Goal: Transaction & Acquisition: Register for event/course

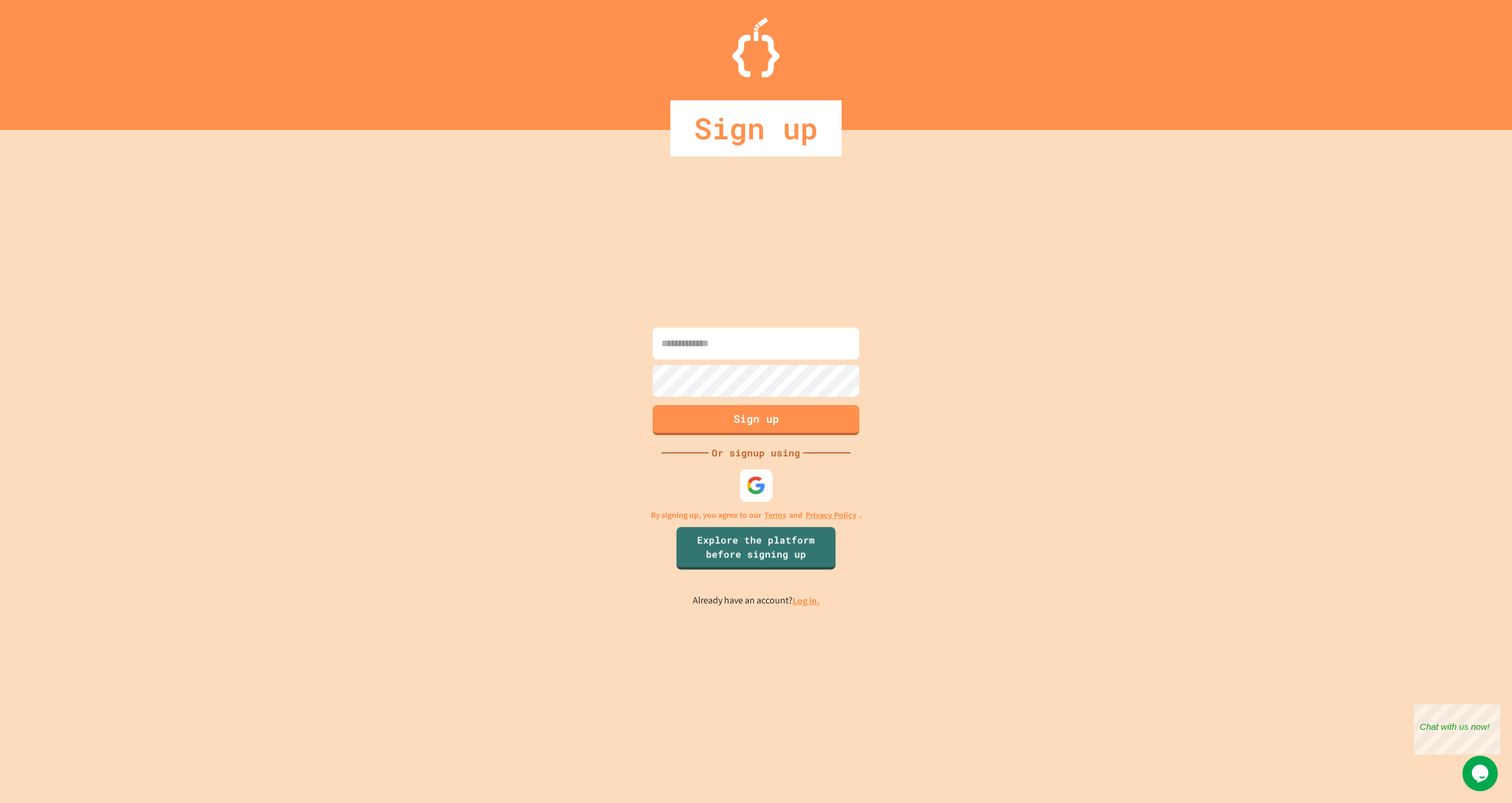
click at [759, 494] on img at bounding box center [756, 486] width 20 height 20
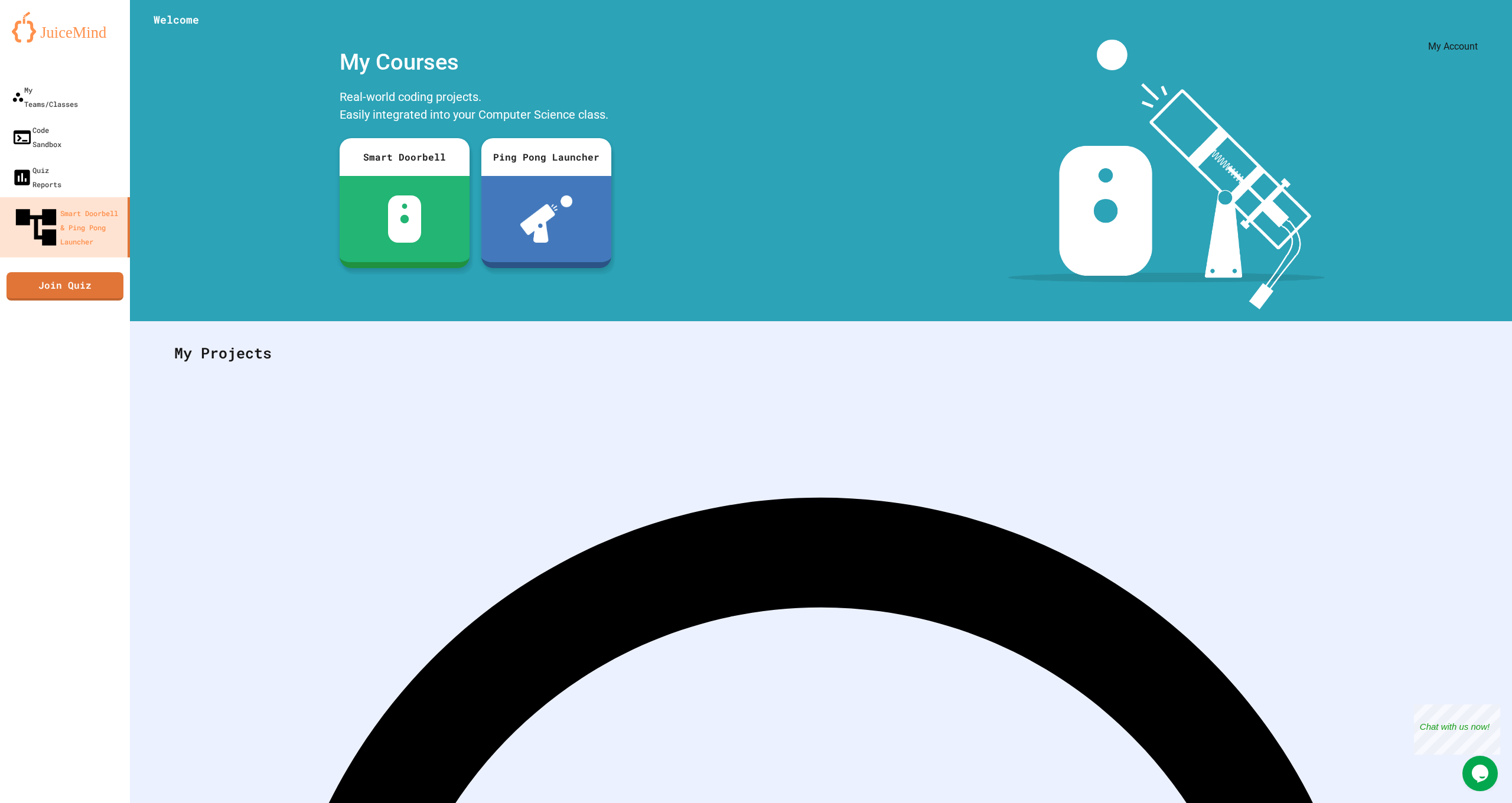
click at [1476, 29] on icon "My Account" at bounding box center [1476, 29] width 0 height 0
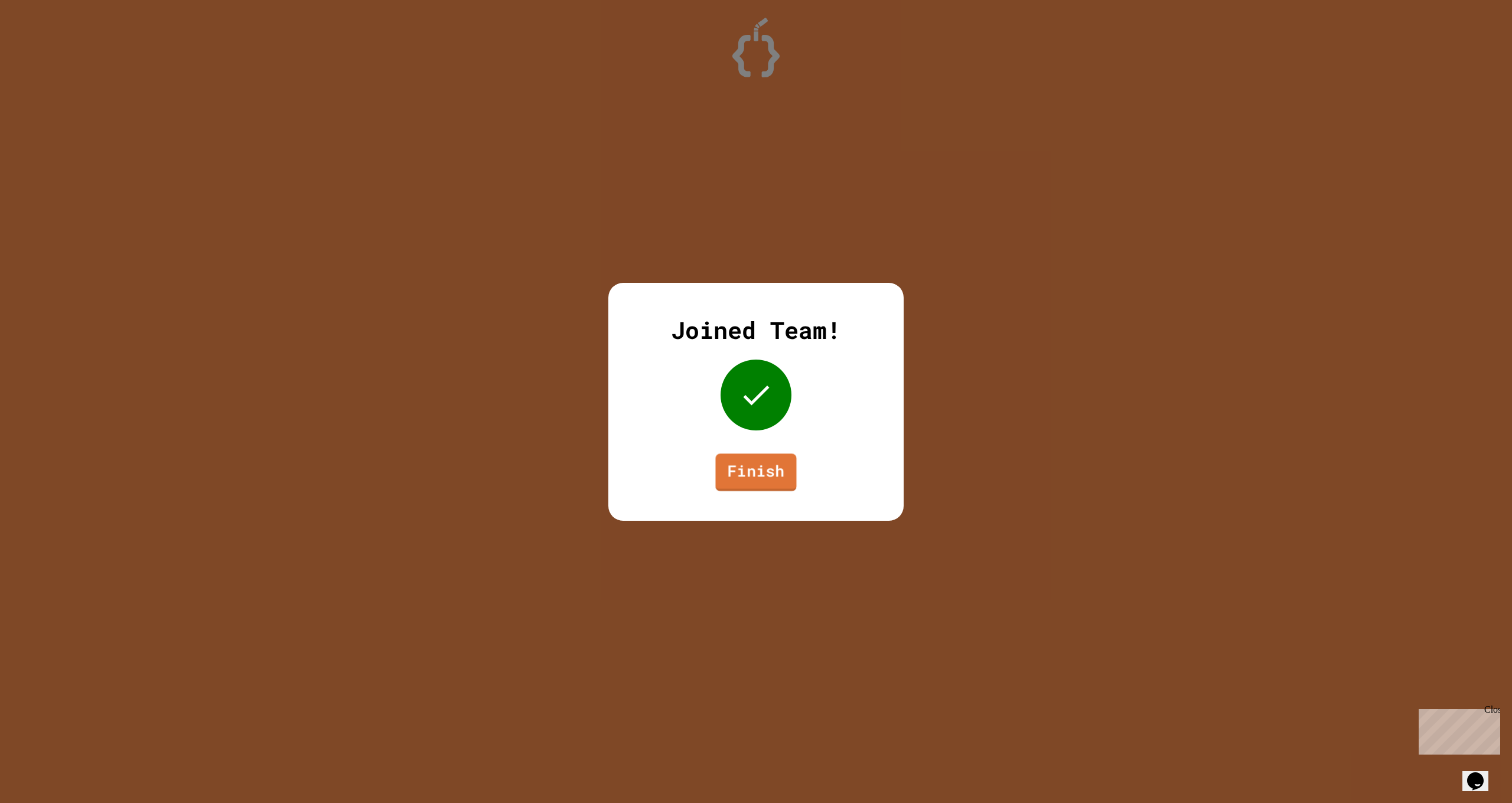
click at [767, 462] on link "Finish" at bounding box center [755, 472] width 81 height 38
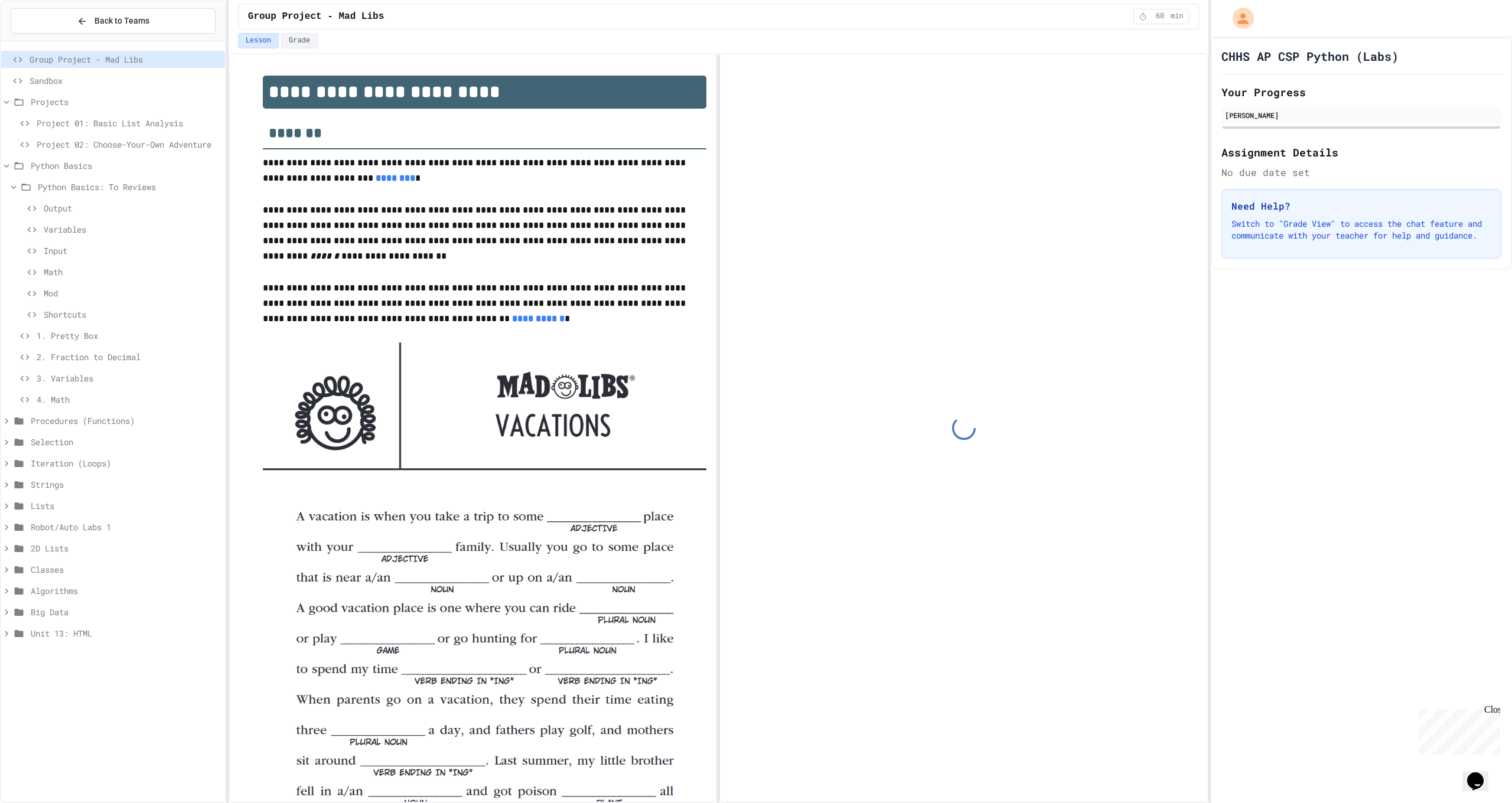
scroll to position [80, 0]
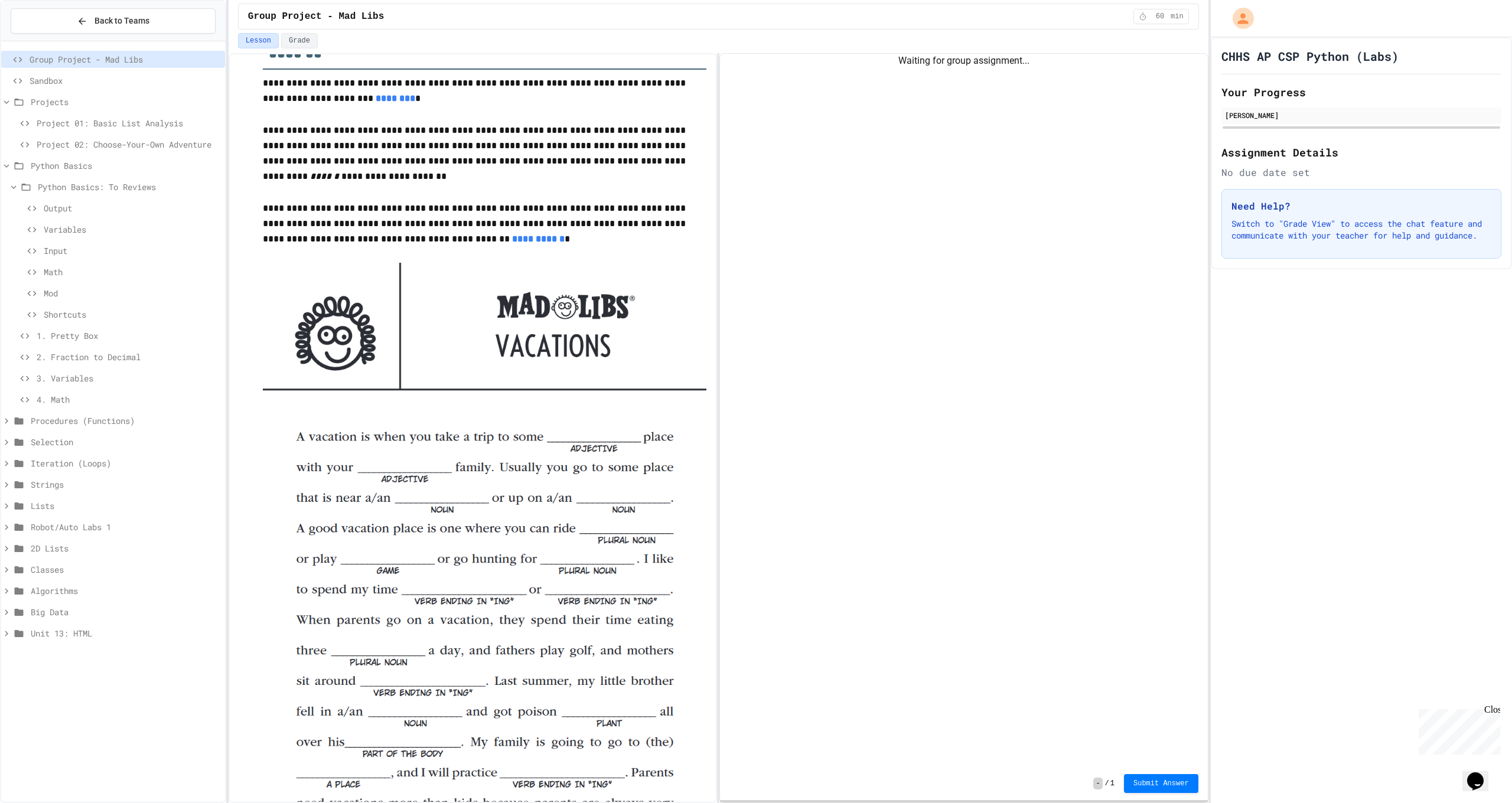
click at [98, 335] on span "1. Pretty Box" at bounding box center [128, 336] width 183 height 12
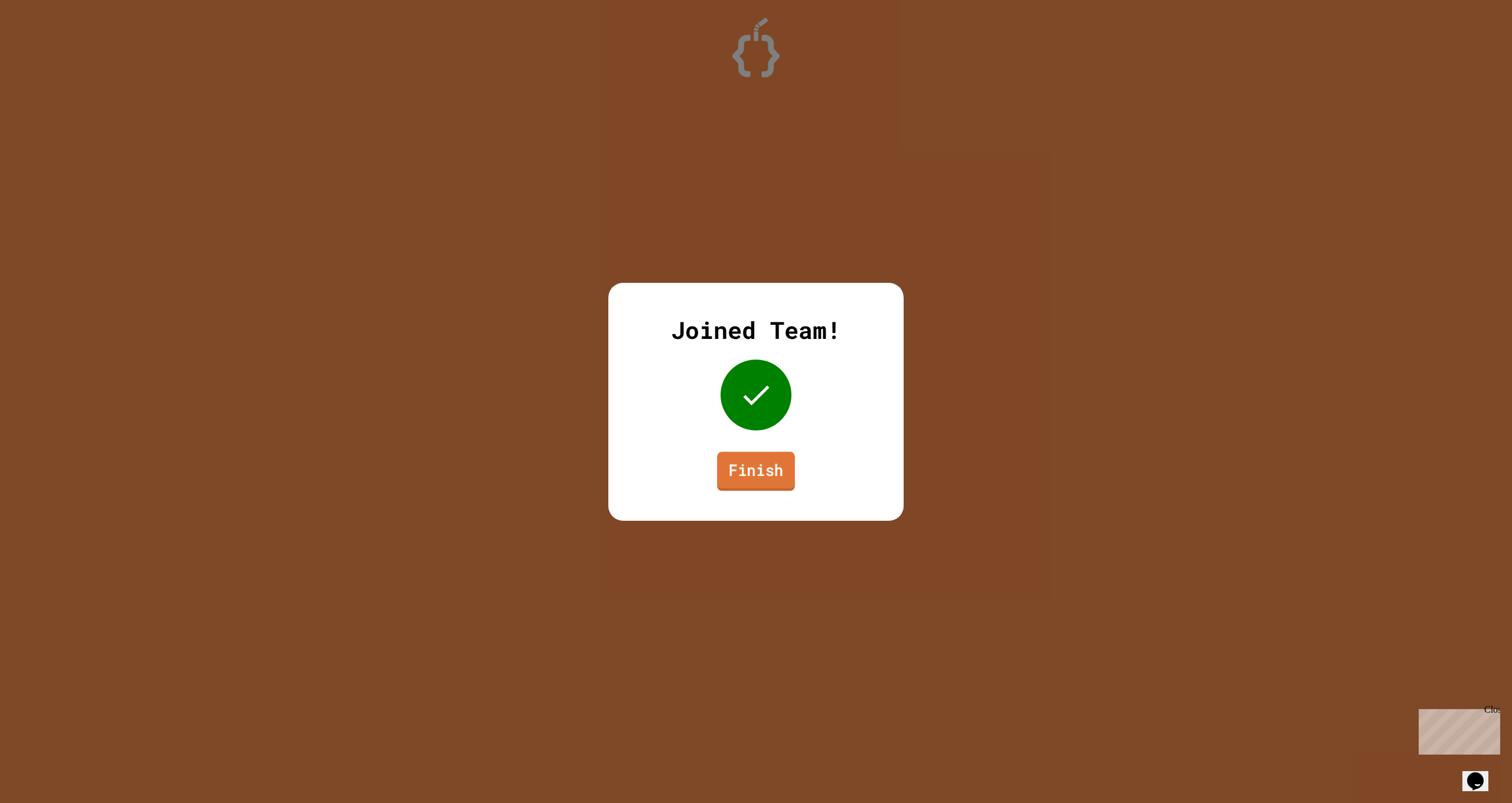
click at [743, 469] on link "Finish" at bounding box center [756, 472] width 78 height 39
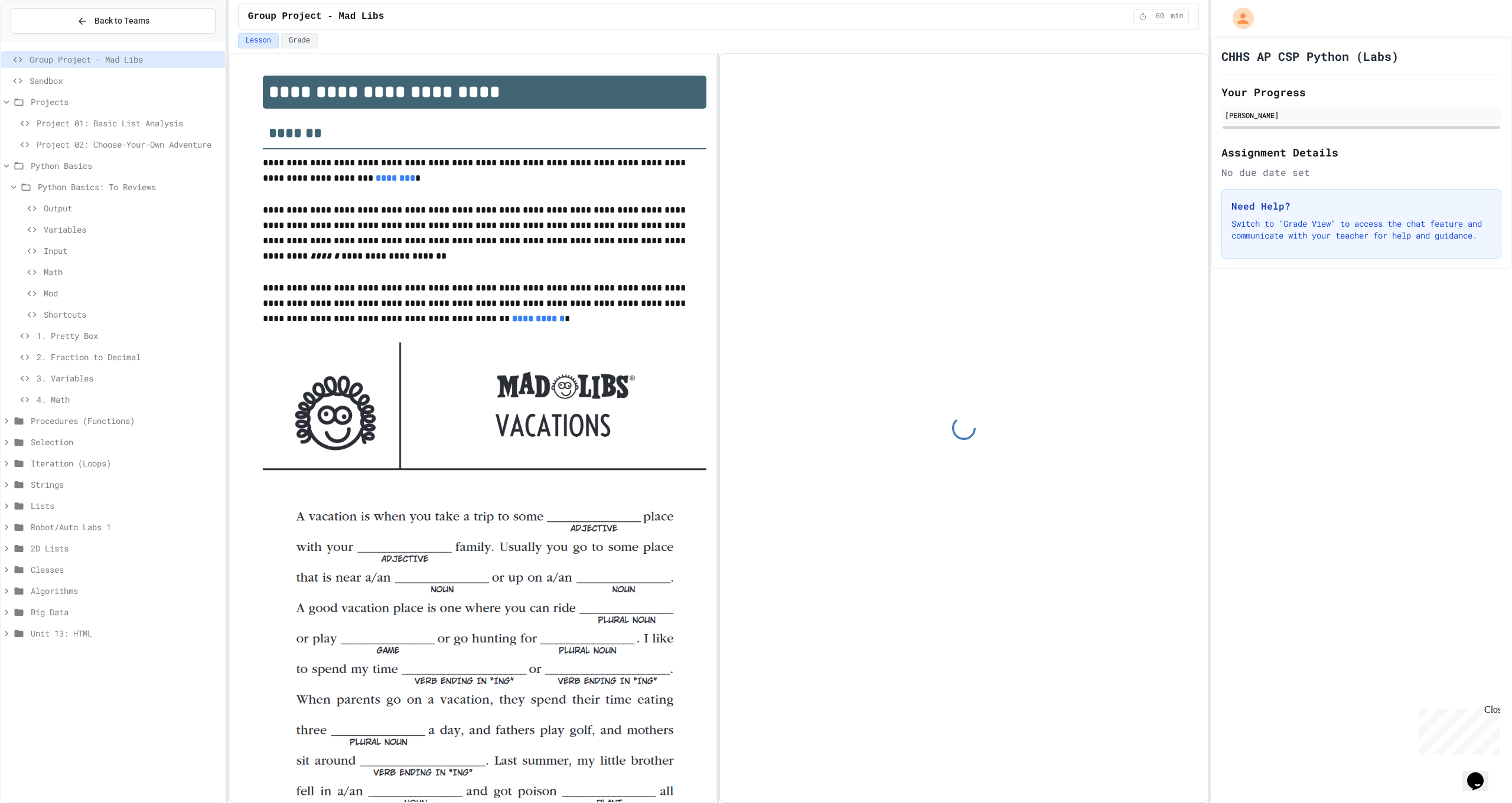
scroll to position [80, 0]
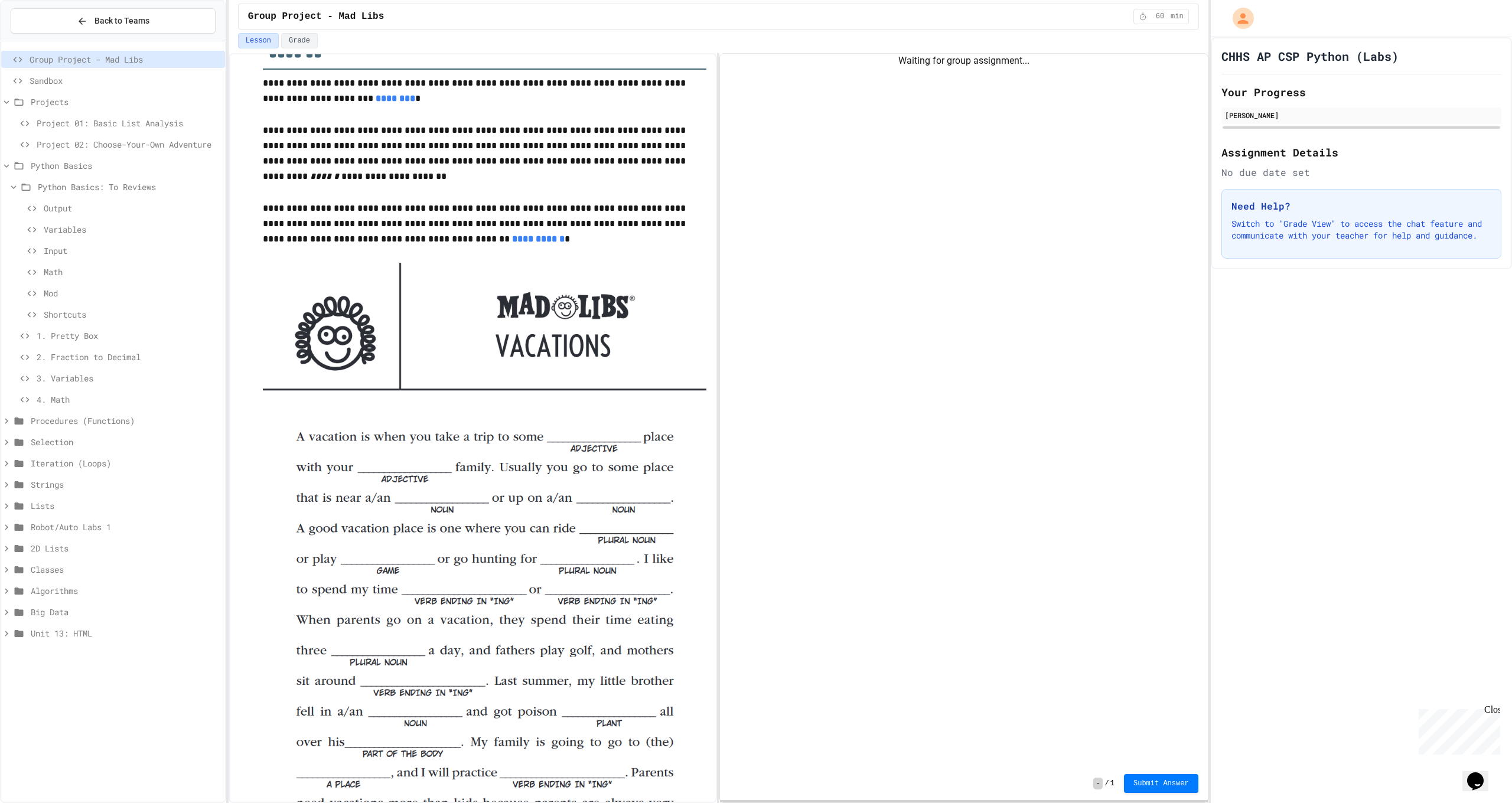
click at [108, 334] on span "1. Pretty Box" at bounding box center [128, 336] width 183 height 12
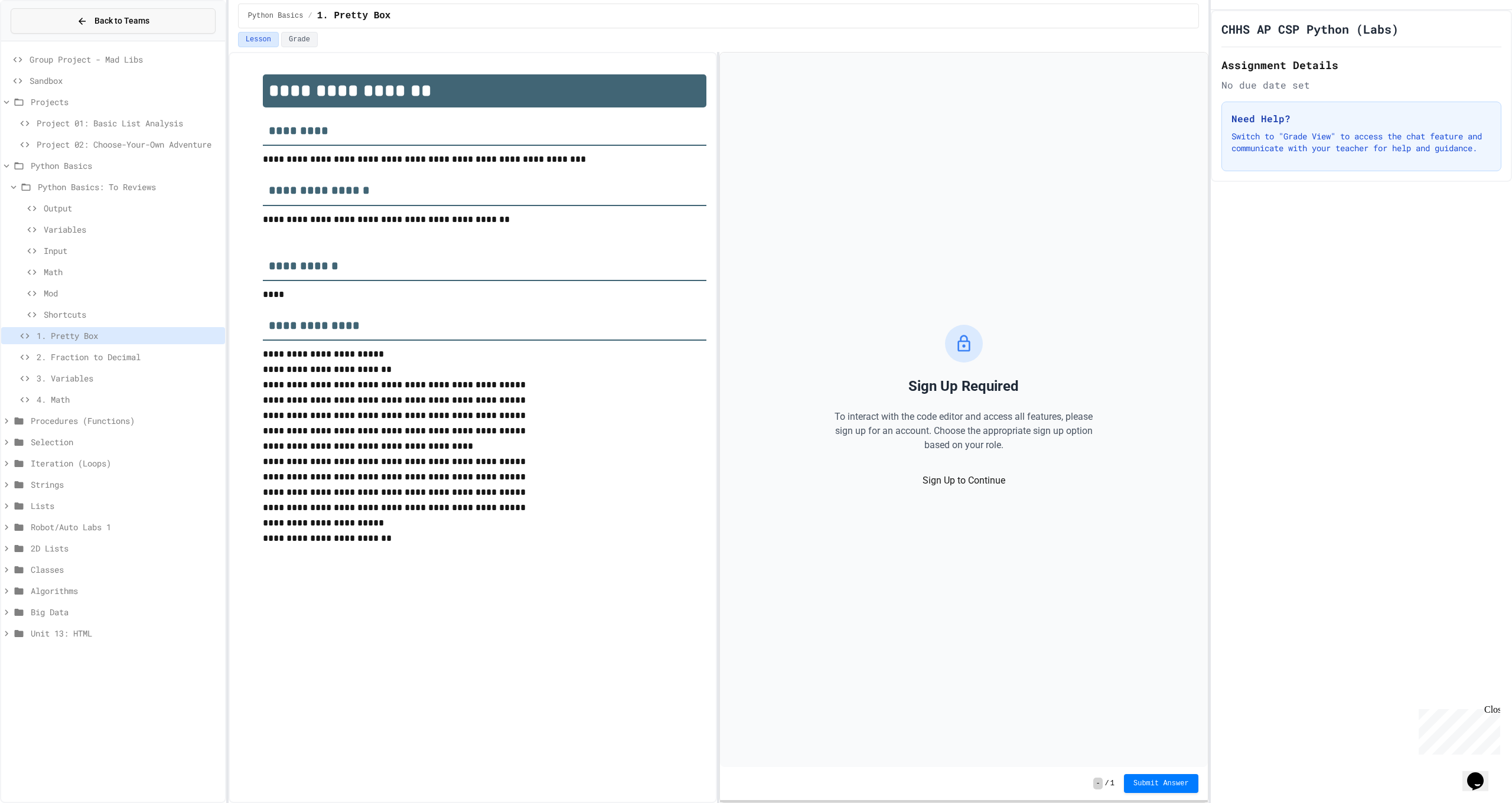
click at [140, 16] on span "Back to Teams" at bounding box center [122, 20] width 55 height 12
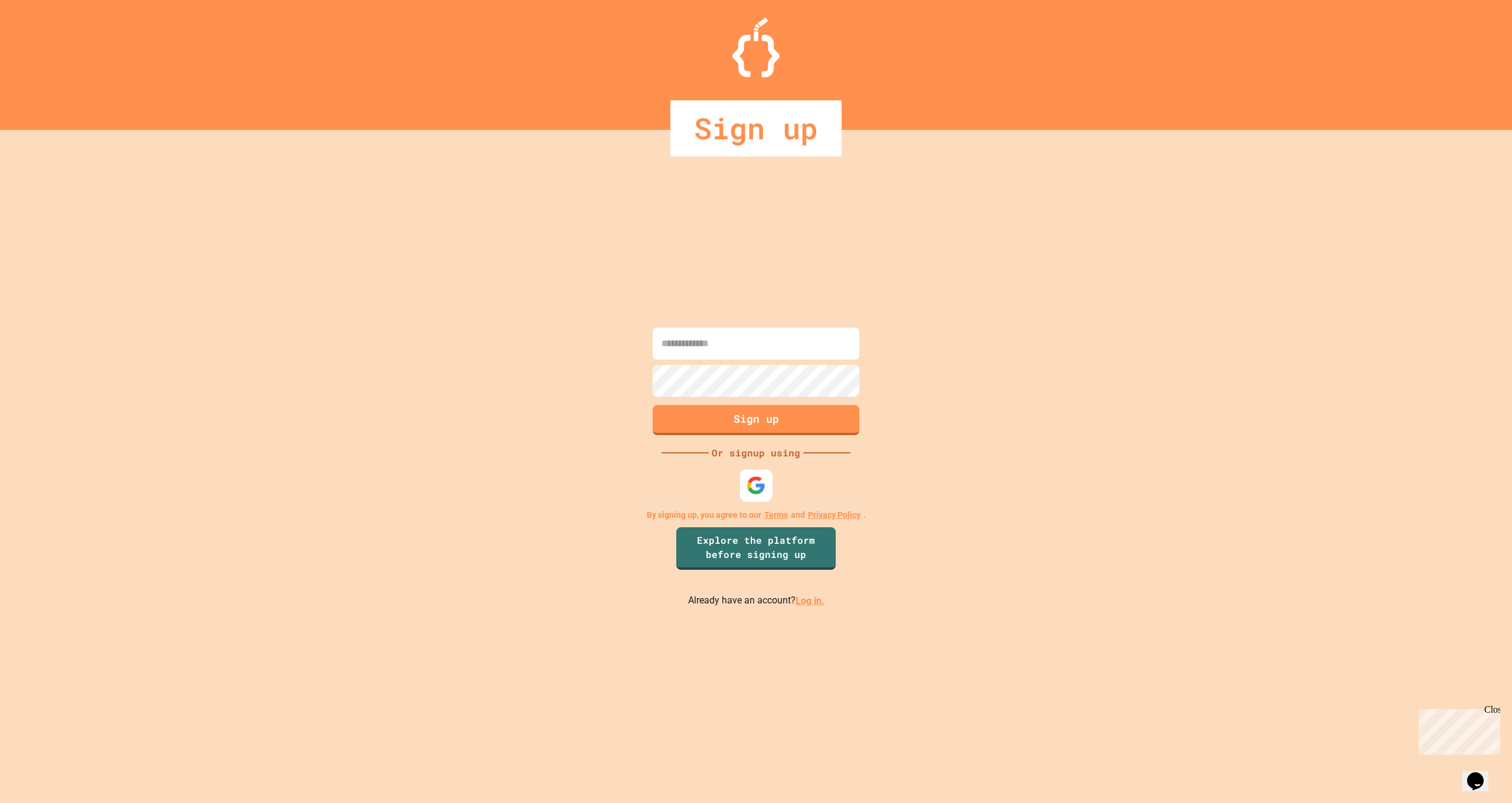
click at [756, 477] on img at bounding box center [756, 486] width 20 height 20
